Goal: Find specific fact: Find specific fact

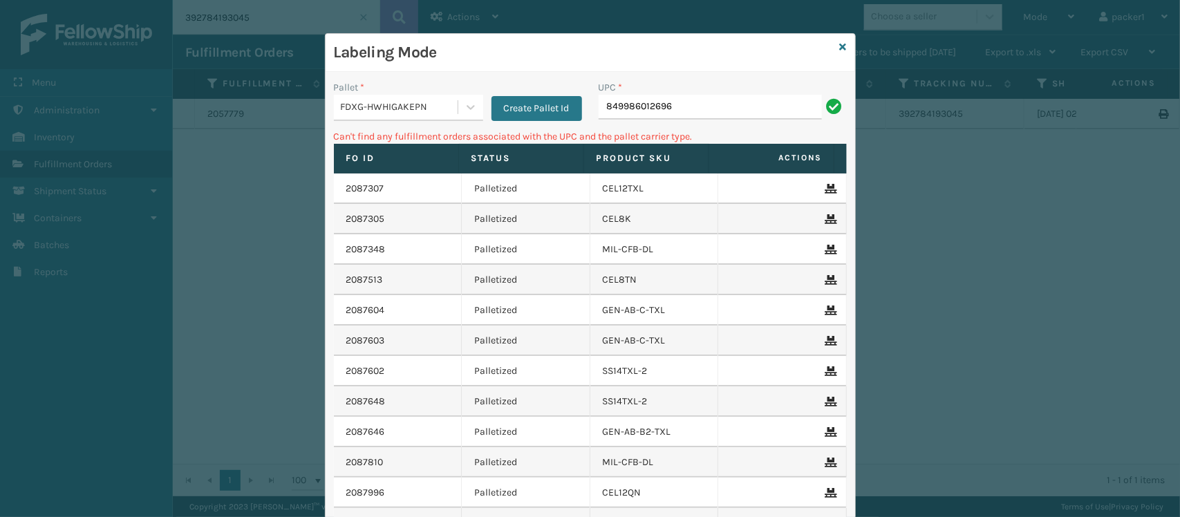
click at [403, 100] on div "FDXG-HWHIGAKEPN" at bounding box center [400, 107] width 118 height 15
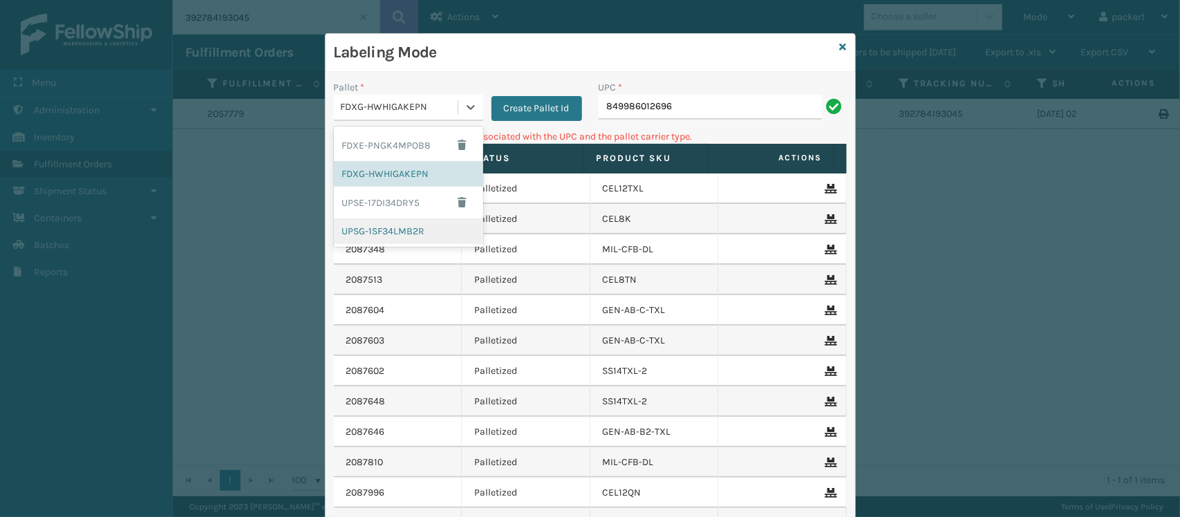
click at [378, 225] on div "UPSG-1SF34LMB2R" at bounding box center [408, 232] width 149 height 26
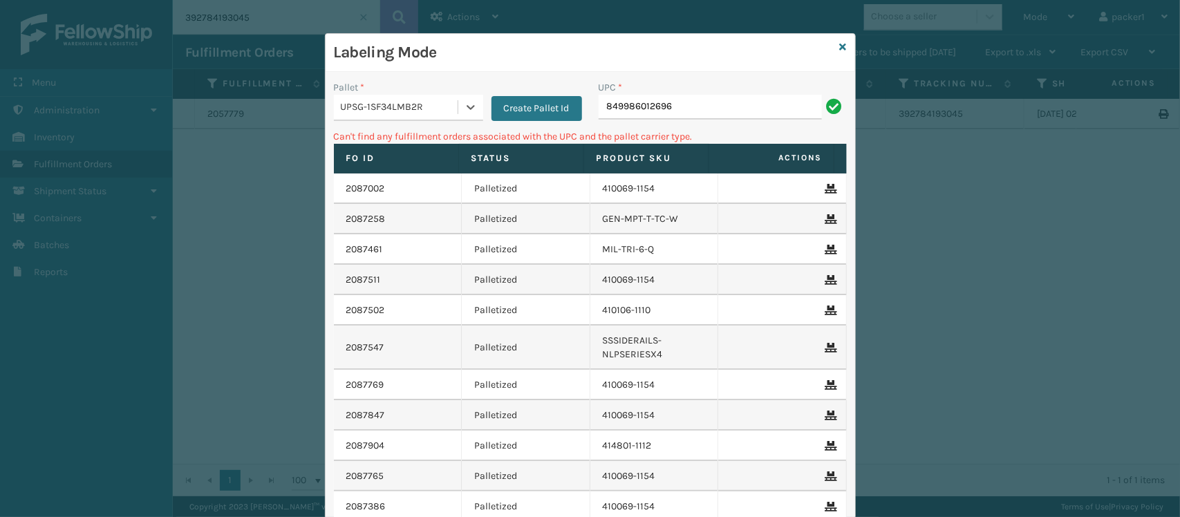
click at [732, 86] on div "UPC *" at bounding box center [723, 87] width 248 height 15
click at [719, 112] on input "849986012696" at bounding box center [710, 107] width 223 height 25
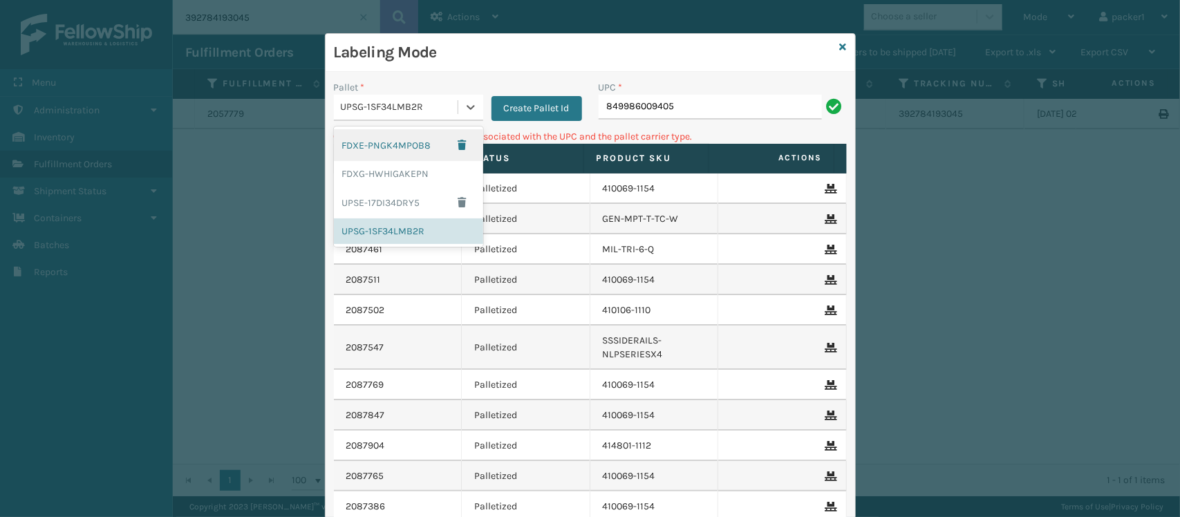
click at [449, 112] on div "UPSG-1SF34LMB2R" at bounding box center [400, 107] width 118 height 15
click at [381, 182] on div "FDXG-HWHIGAKEPN" at bounding box center [408, 174] width 149 height 26
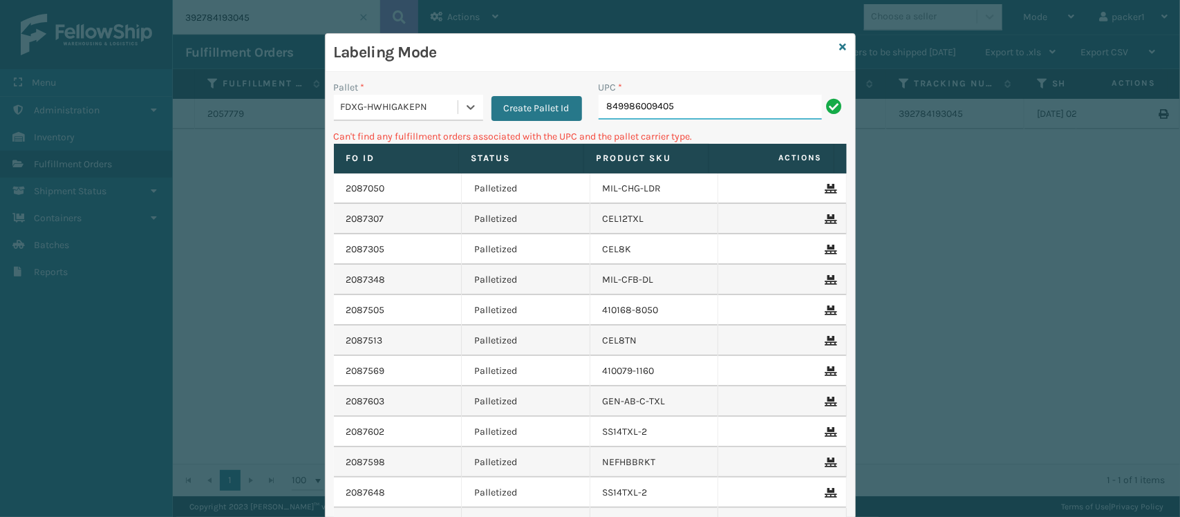
click at [721, 104] on input "849986009405" at bounding box center [710, 107] width 223 height 25
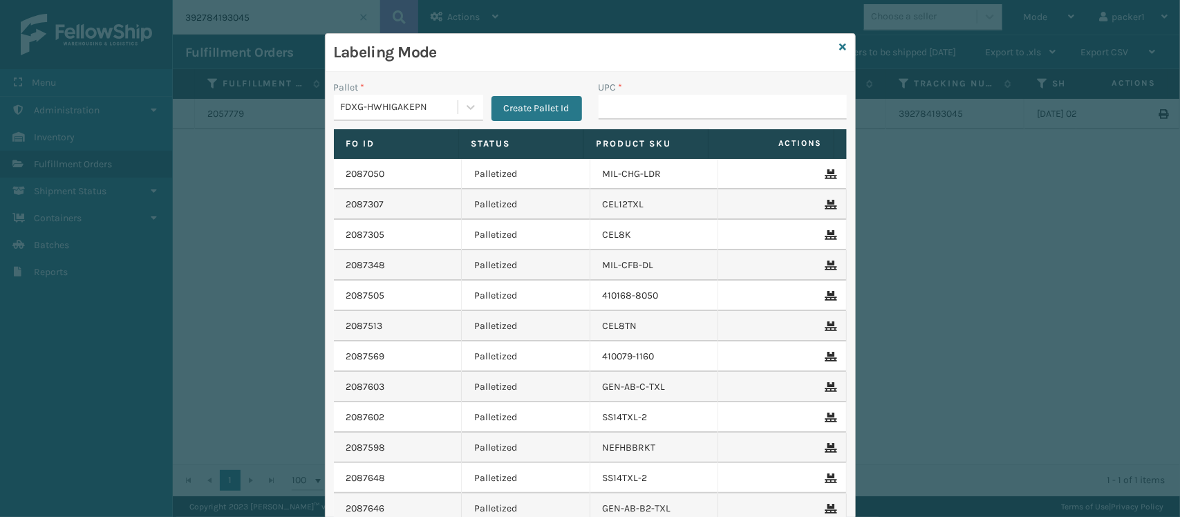
click at [349, 95] on div "FDXG-HWHIGAKEPN" at bounding box center [408, 108] width 149 height 26
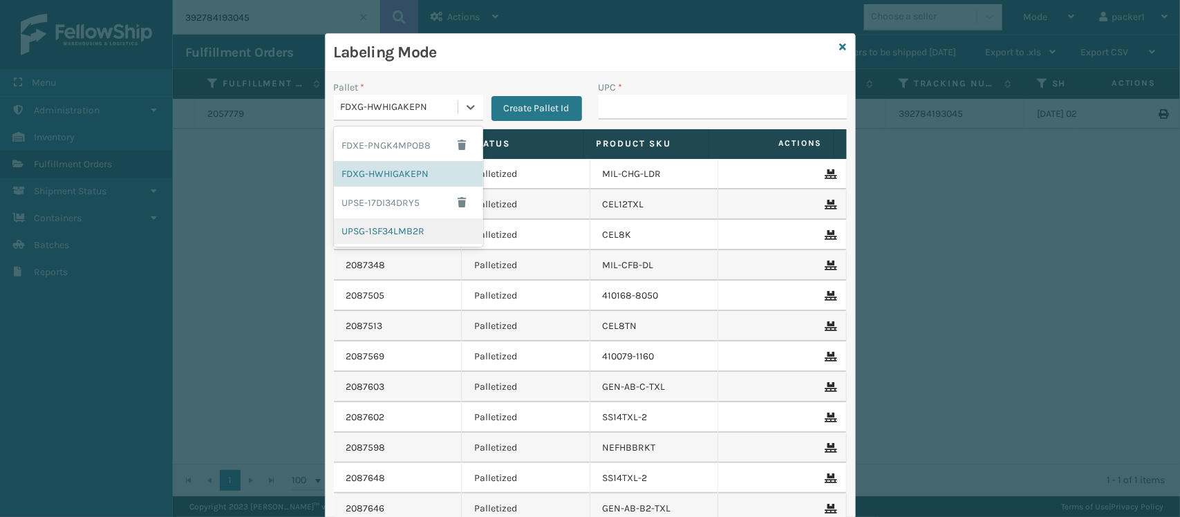
click at [382, 236] on div "UPSG-1SF34LMB2R" at bounding box center [408, 232] width 149 height 26
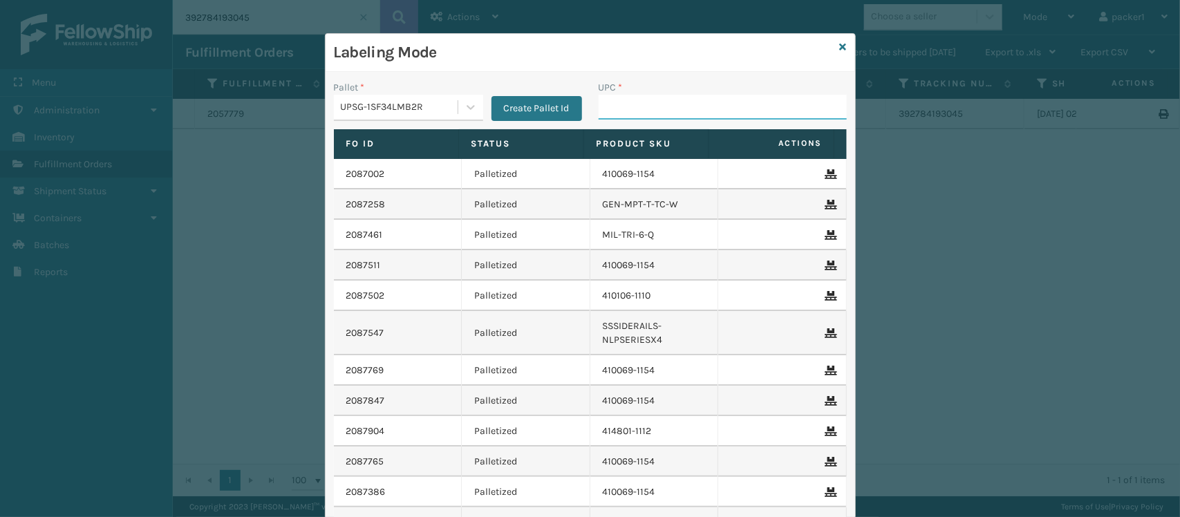
click at [617, 115] on input "UPC *" at bounding box center [723, 107] width 248 height 25
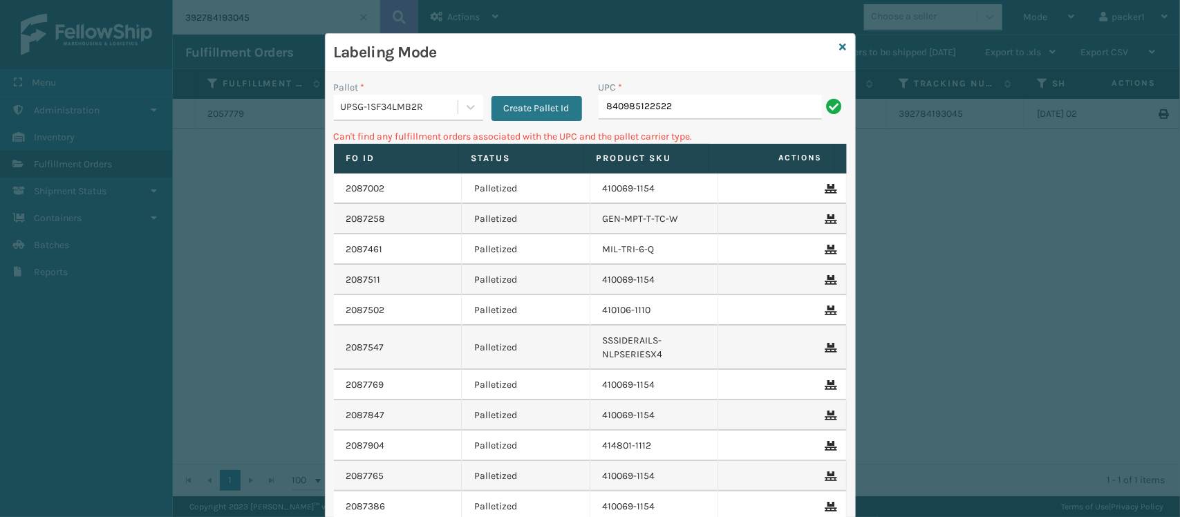
click at [394, 109] on div "UPSG-1SF34LMB2R" at bounding box center [400, 107] width 118 height 15
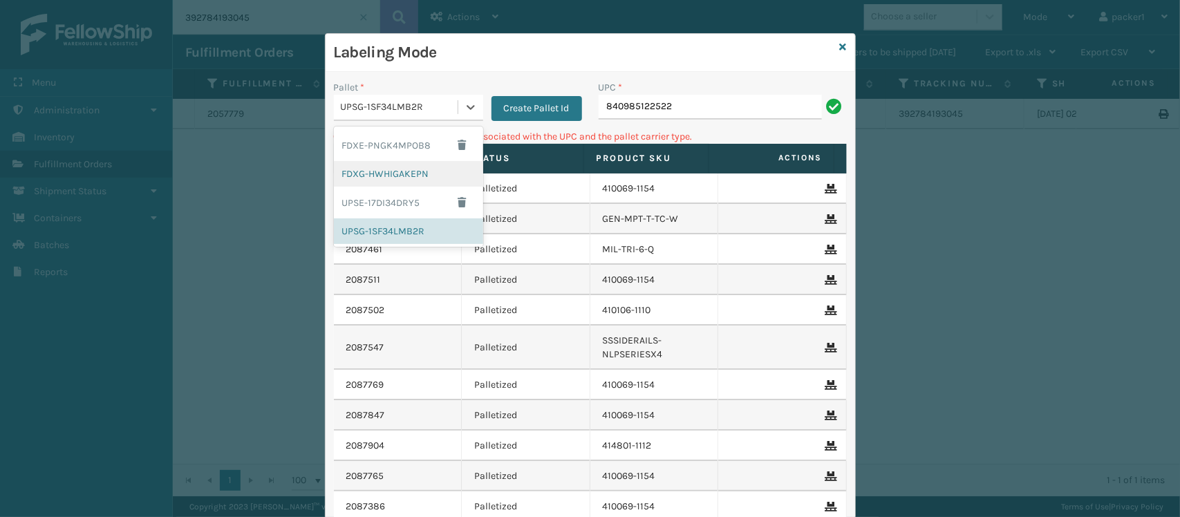
click at [391, 176] on div "FDXG-HWHIGAKEPN" at bounding box center [408, 174] width 149 height 26
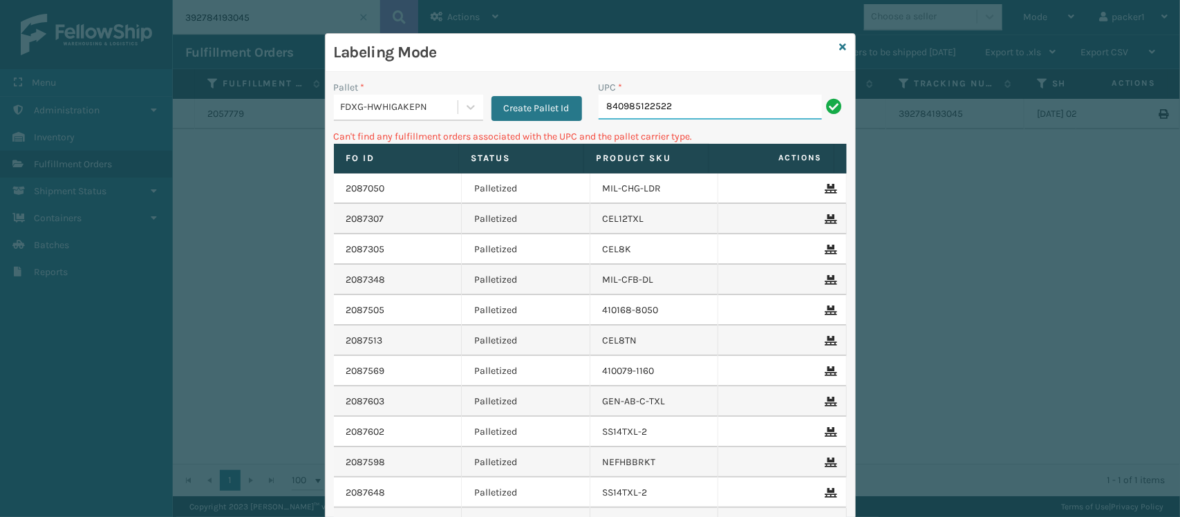
click at [712, 112] on input "840985122522" at bounding box center [710, 107] width 223 height 25
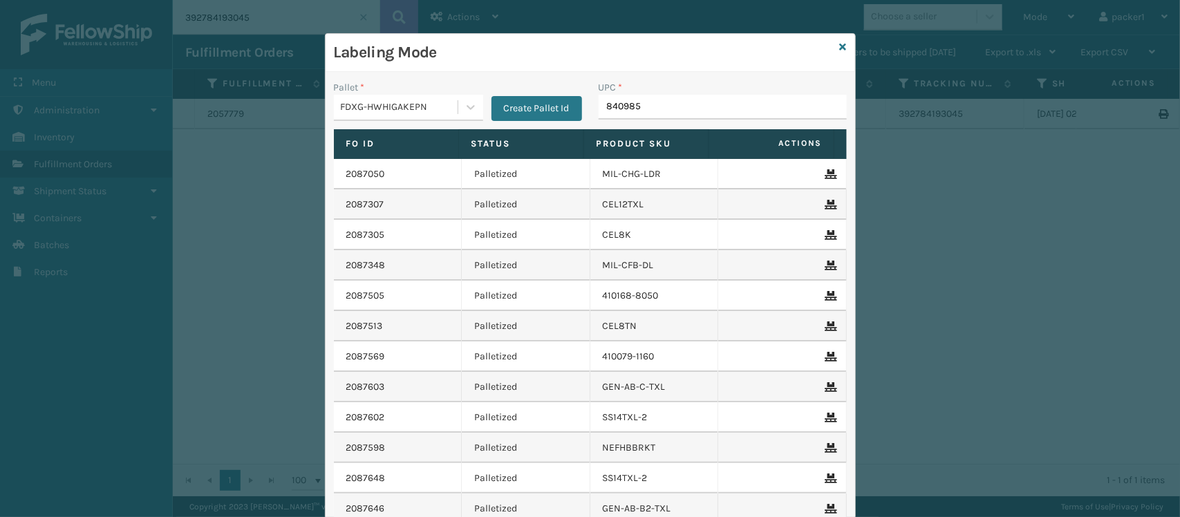
type input "8409851"
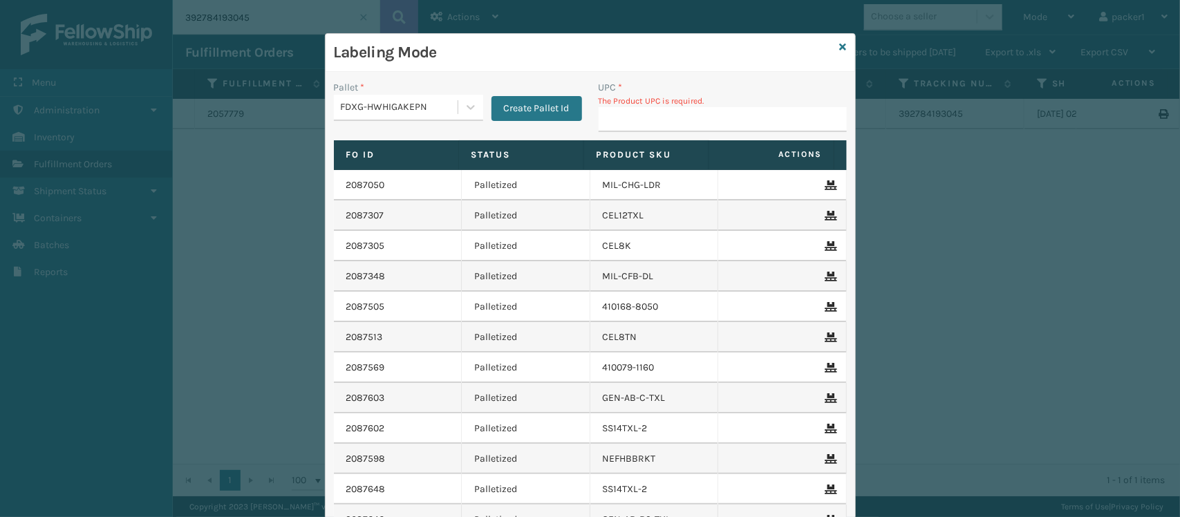
click at [710, 113] on input "UPC *" at bounding box center [723, 119] width 248 height 25
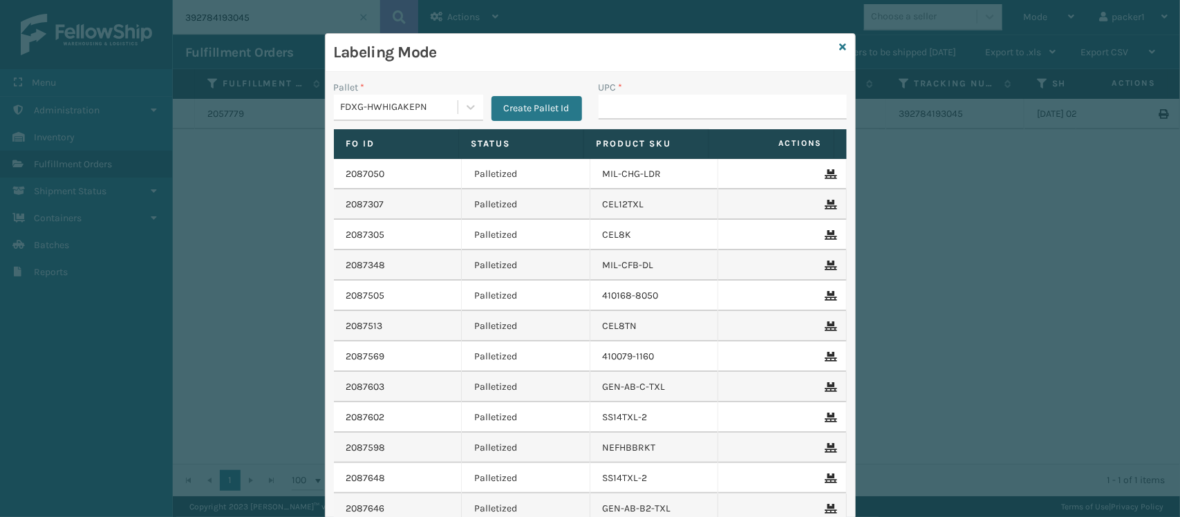
click at [710, 113] on input "UPC *" at bounding box center [723, 107] width 248 height 25
